Goal: Find specific page/section

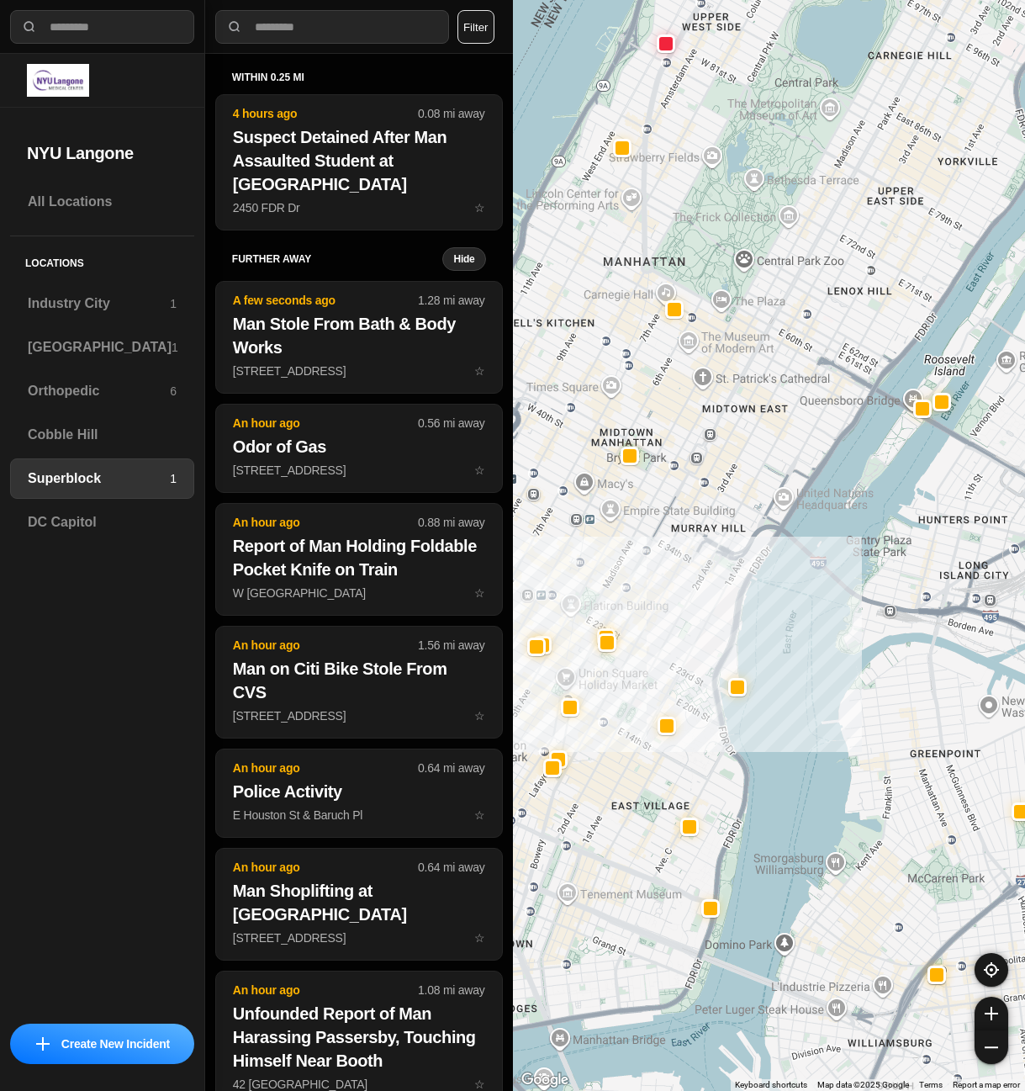
click at [471, 37] on button "Filter" at bounding box center [476, 27] width 37 height 34
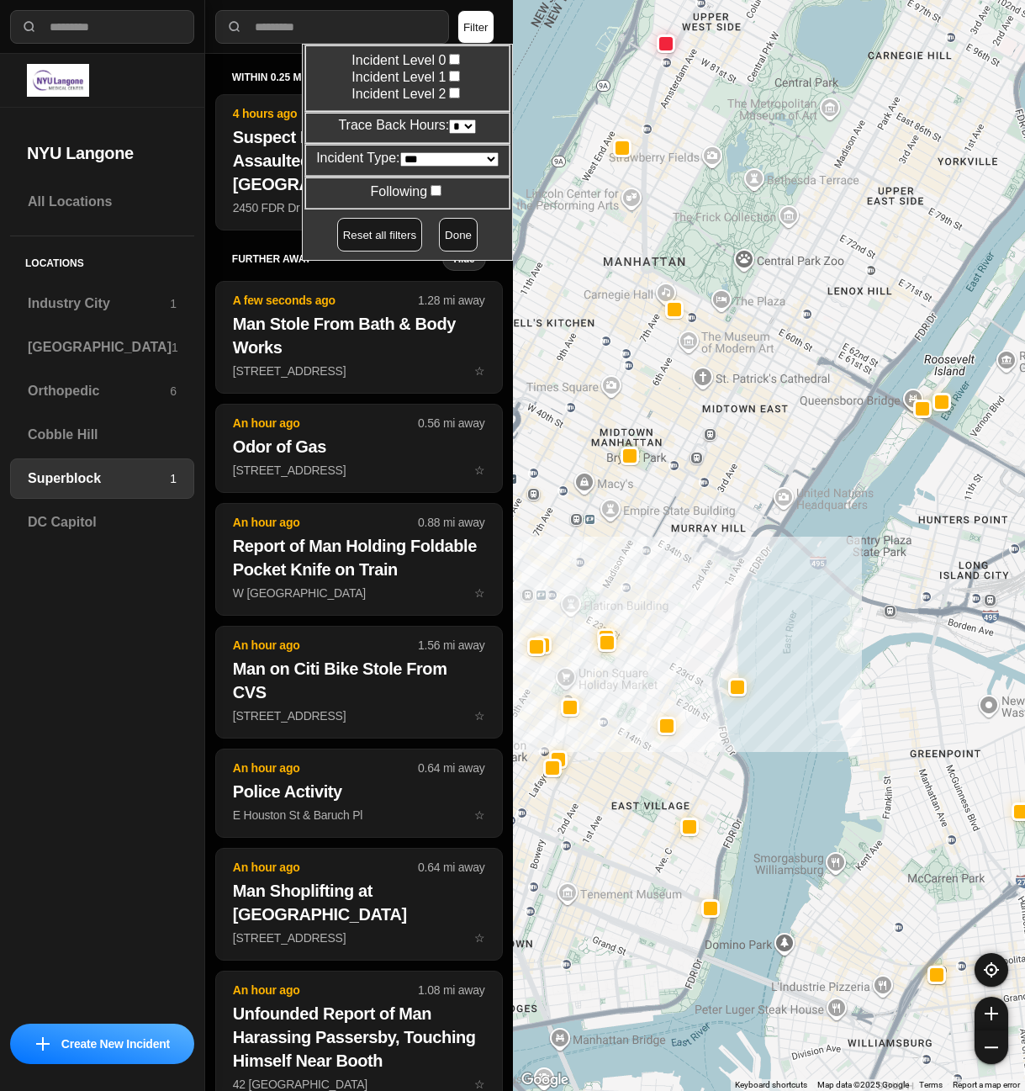
click at [459, 124] on select "* * * * **" at bounding box center [462, 126] width 27 height 14
select select "*"
click at [449, 119] on select "* * * * **" at bounding box center [462, 126] width 27 height 14
click at [456, 241] on button "Done" at bounding box center [458, 235] width 39 height 34
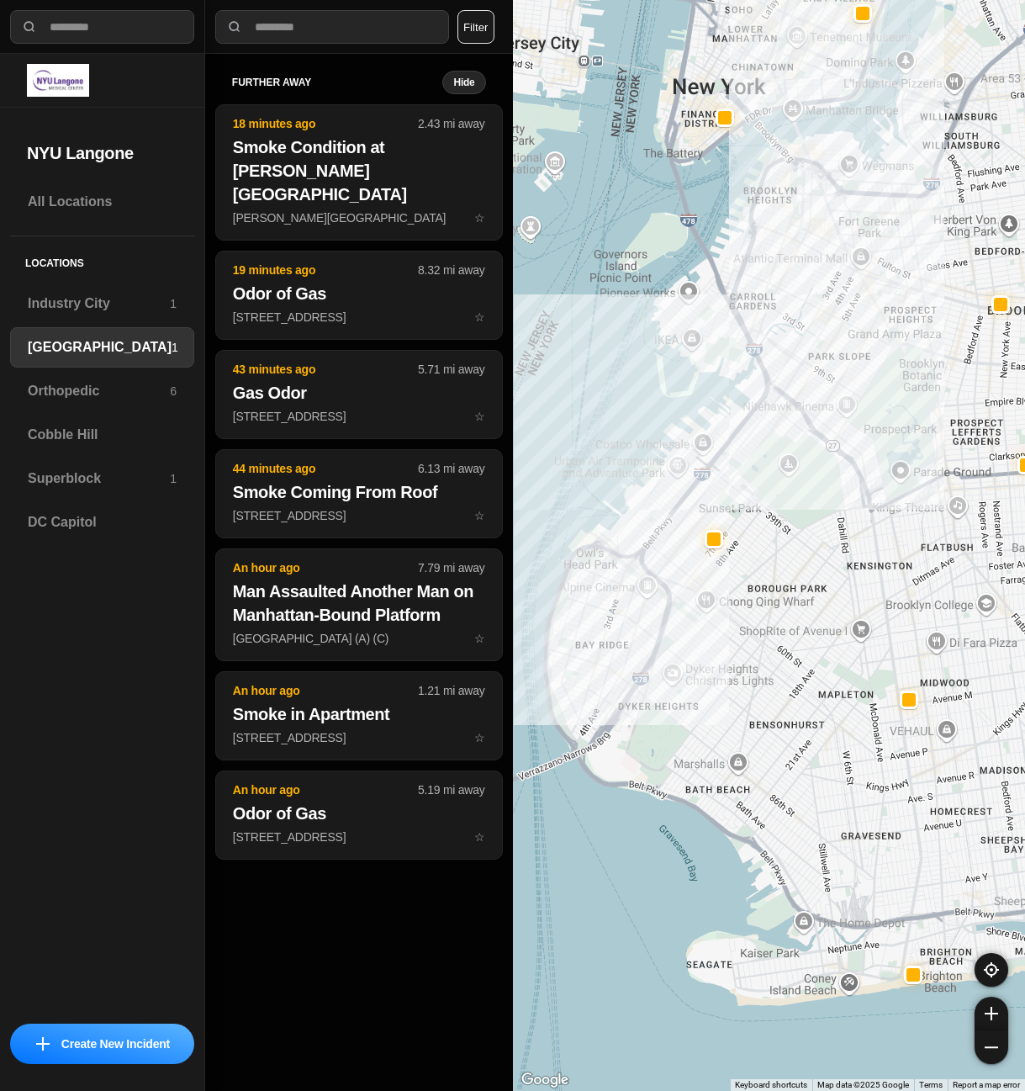
click at [474, 33] on button "Filter" at bounding box center [476, 27] width 37 height 34
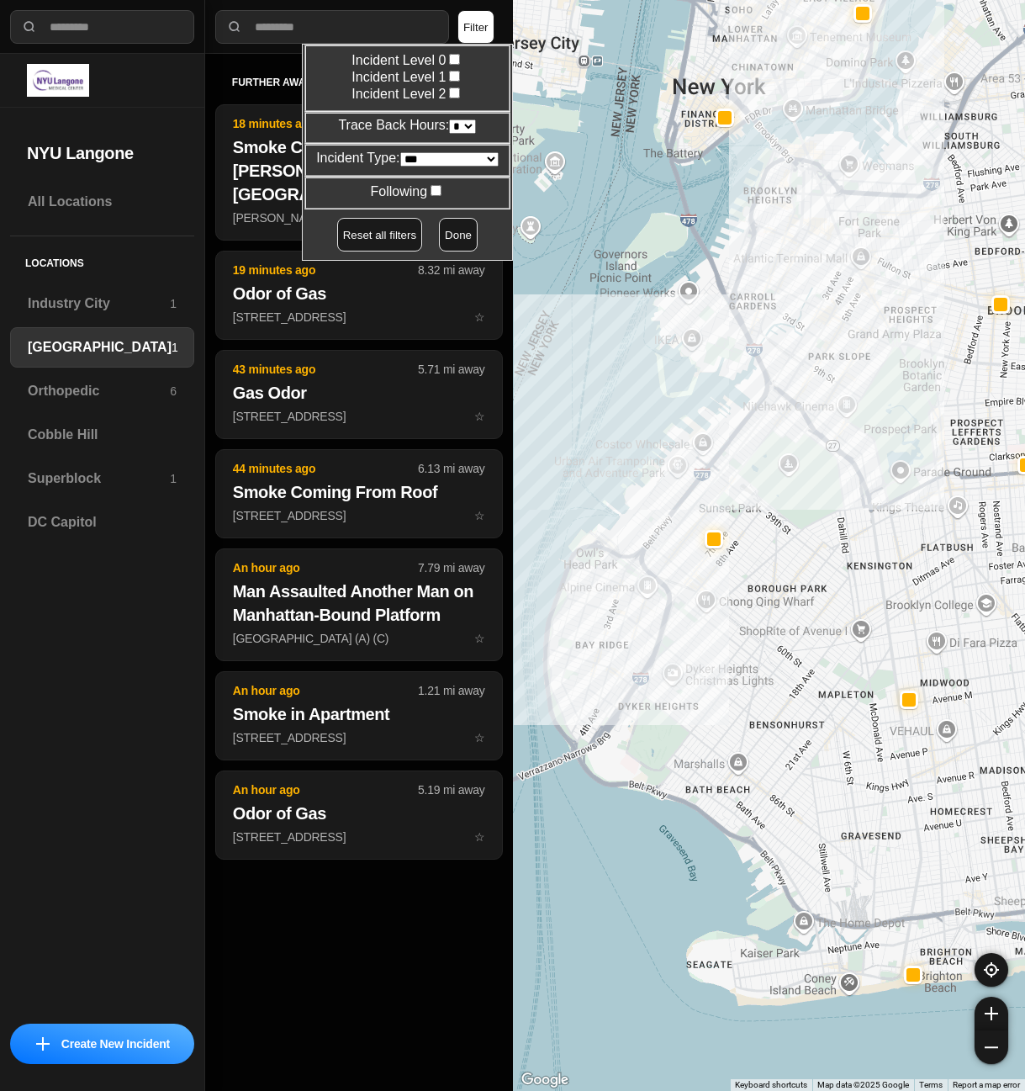
click at [445, 246] on button "Done" at bounding box center [458, 235] width 39 height 34
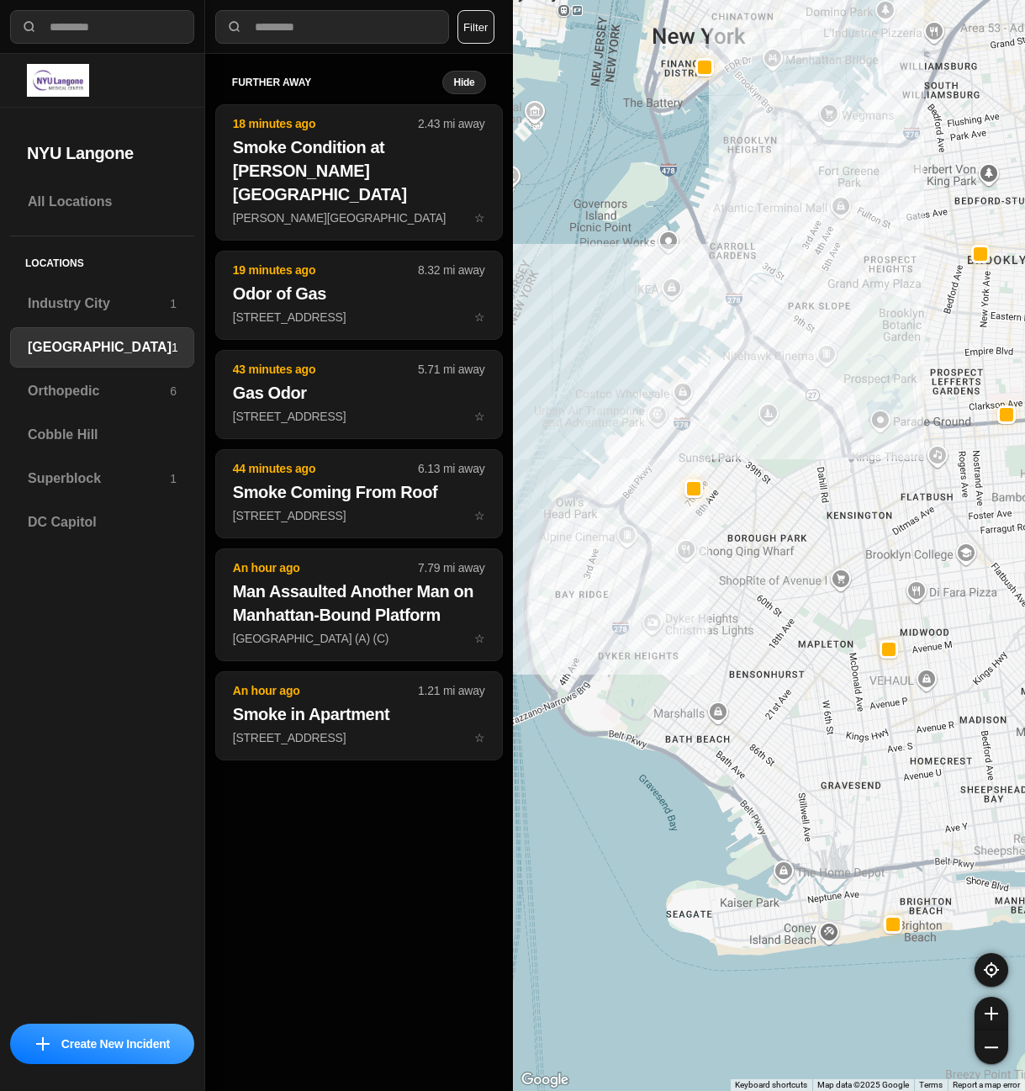
drag, startPoint x: 733, startPoint y: 546, endPoint x: 708, endPoint y: 494, distance: 57.6
click at [708, 494] on div at bounding box center [769, 545] width 513 height 1091
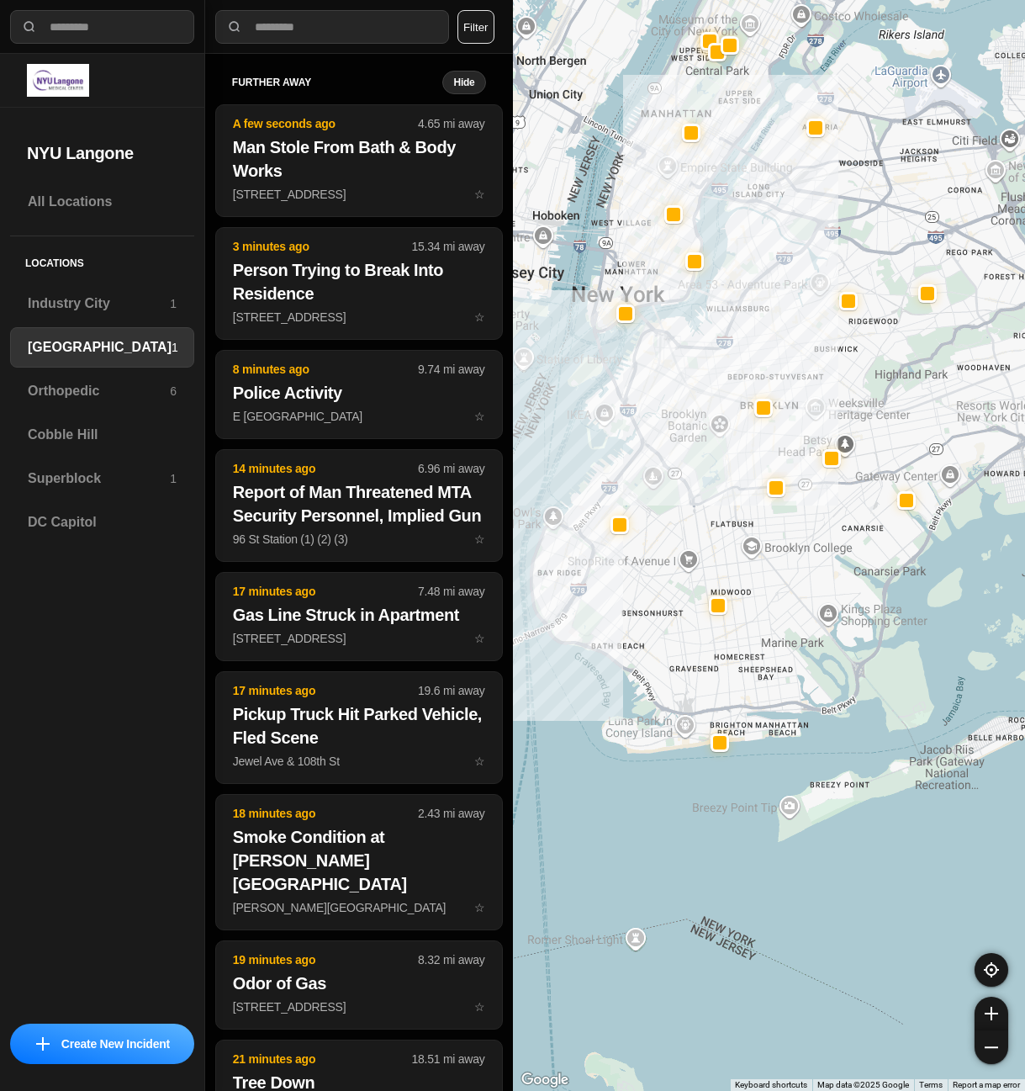
drag, startPoint x: 670, startPoint y: 507, endPoint x: 617, endPoint y: 536, distance: 60.2
click at [617, 536] on div at bounding box center [769, 545] width 513 height 1091
